Goal: Task Accomplishment & Management: Complete application form

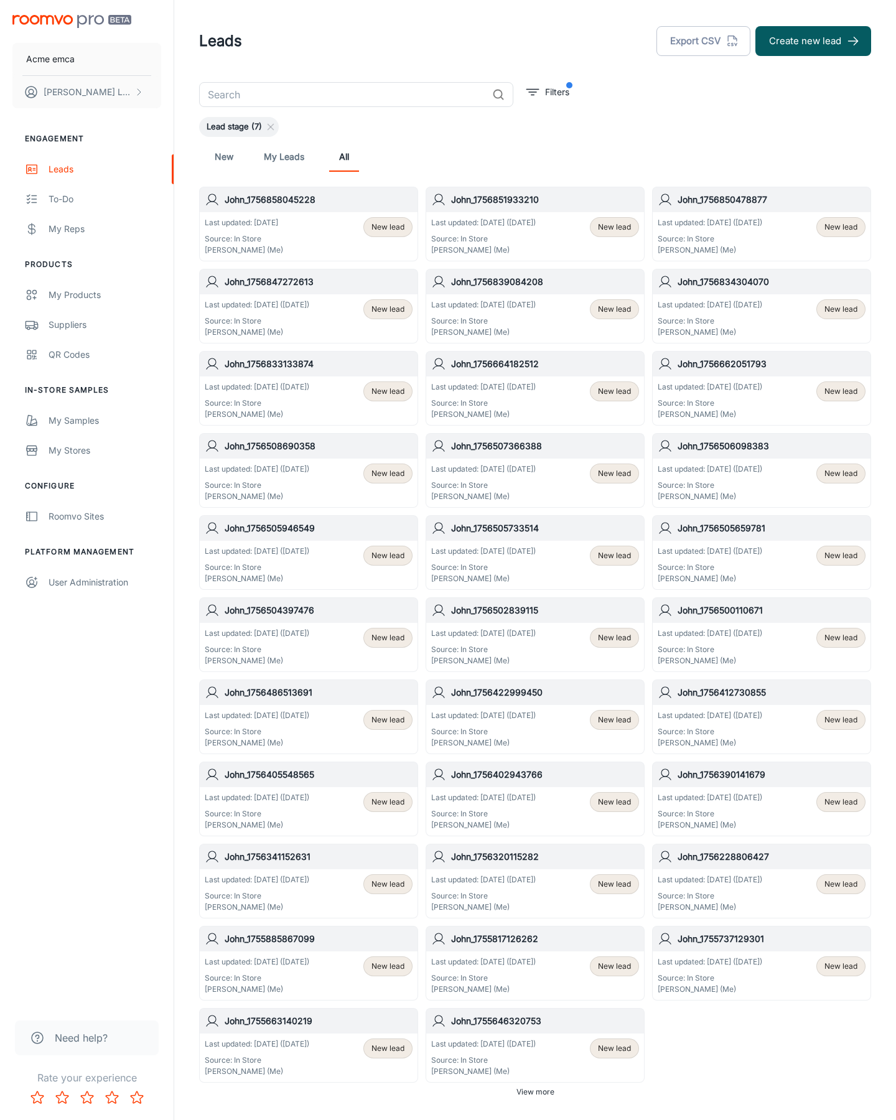
click at [813, 41] on button "Create new lead" at bounding box center [813, 41] width 116 height 30
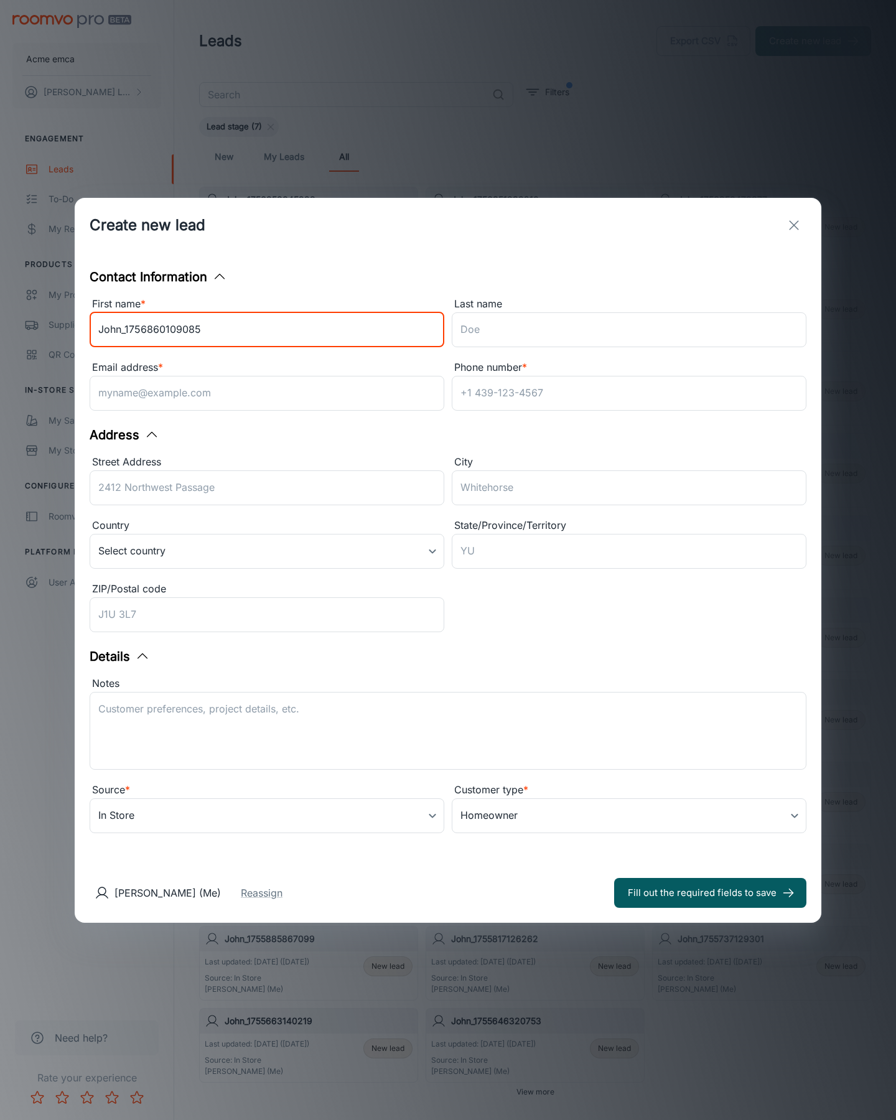
type input "John_1756860109085"
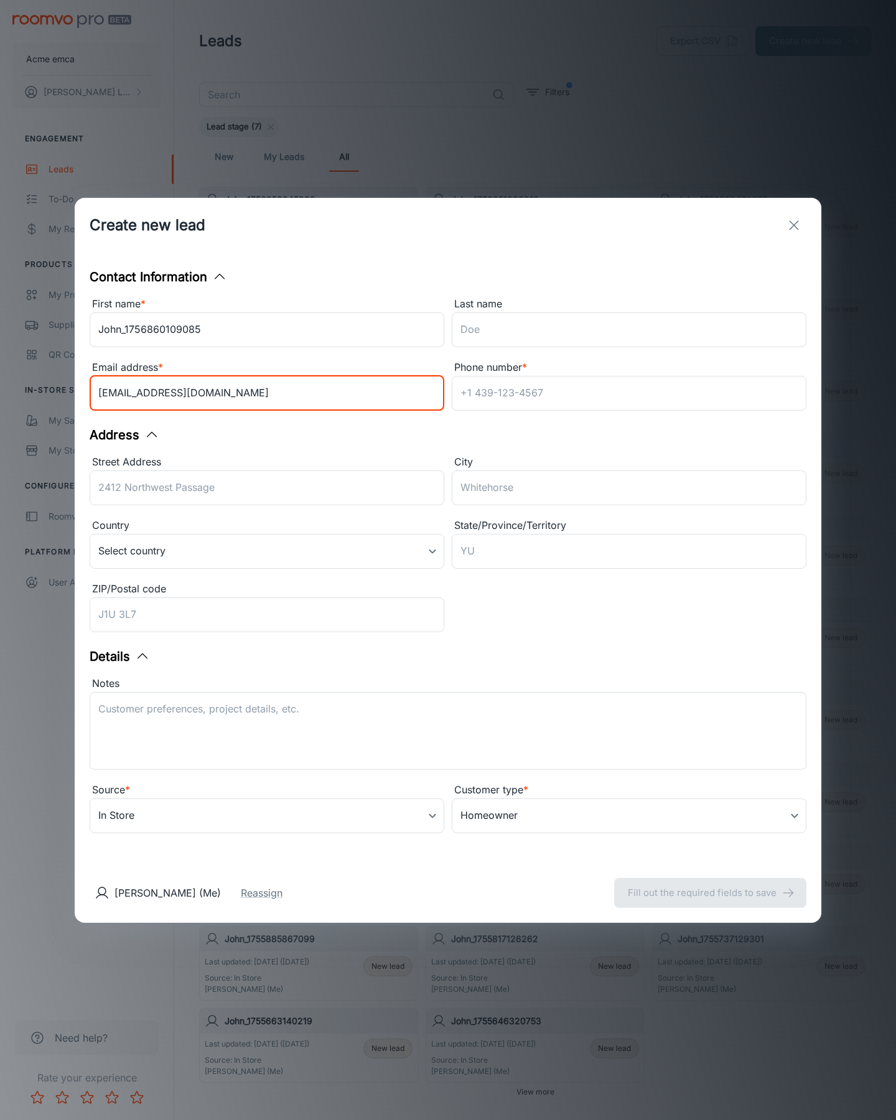
type input "[EMAIL_ADDRESS][DOMAIN_NAME]"
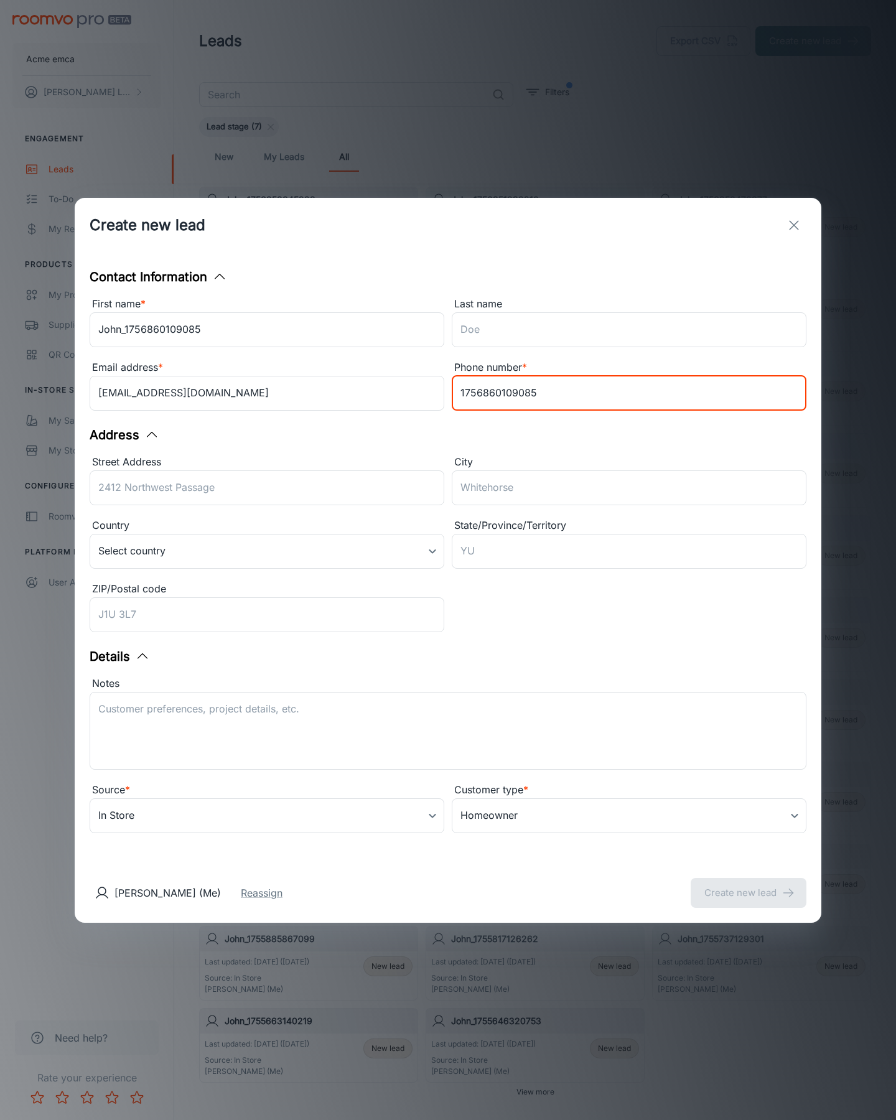
type input "1756860109085"
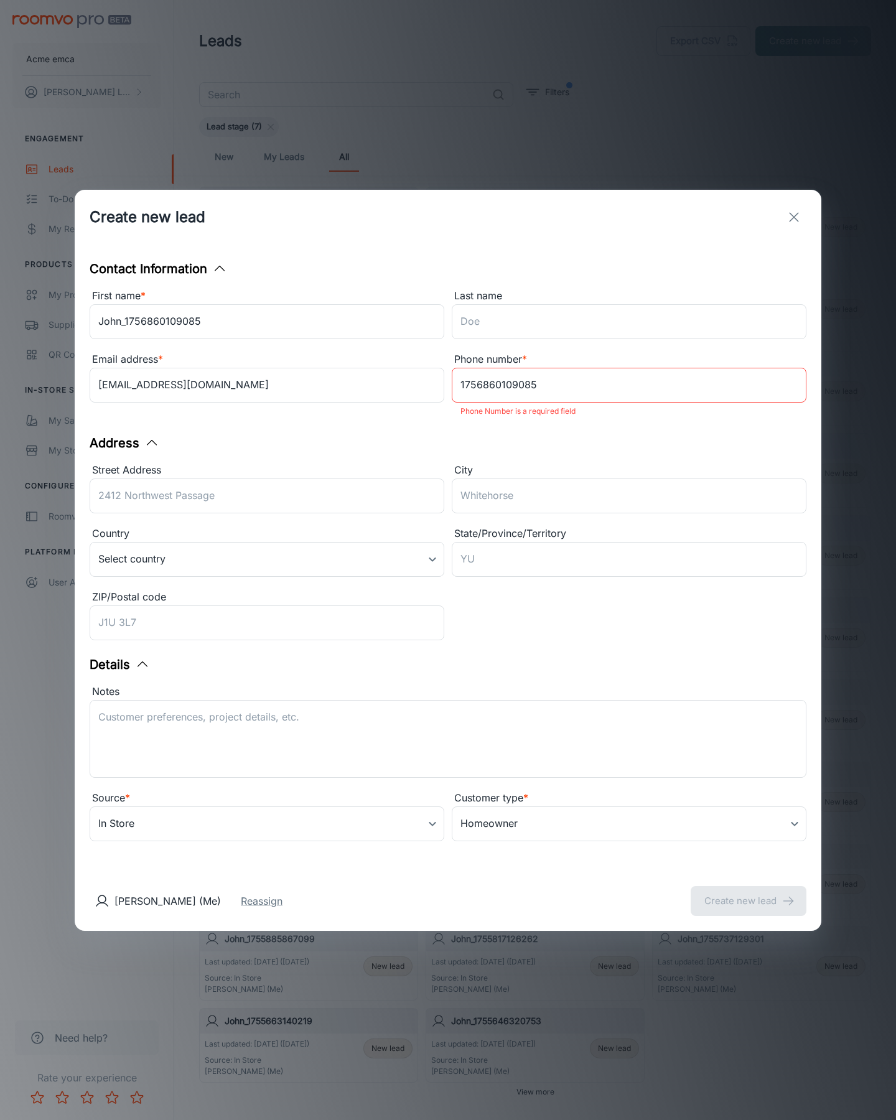
click at [748, 892] on button "Create new lead" at bounding box center [749, 901] width 116 height 30
